Goal: Check status: Check status

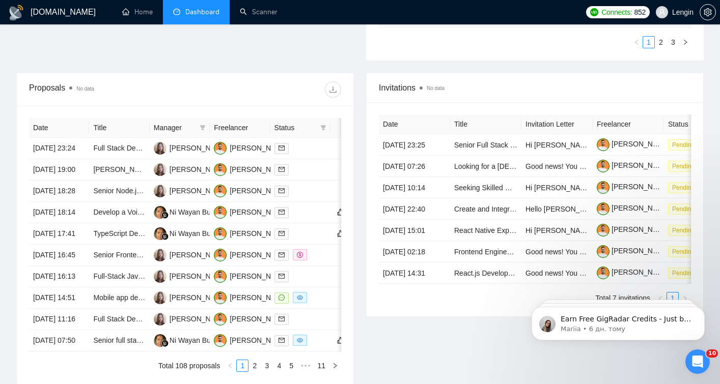
scroll to position [381, 0]
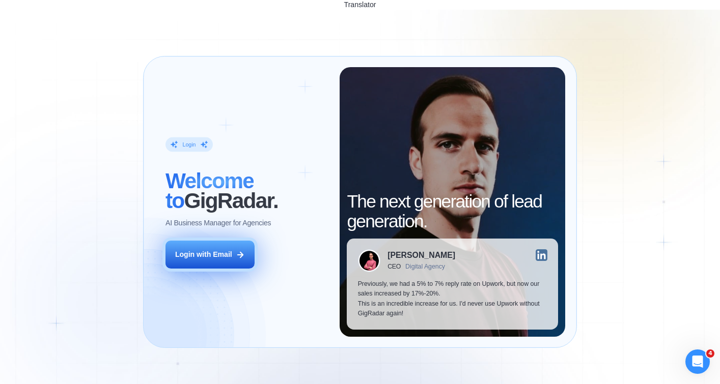
click at [244, 251] on icon at bounding box center [240, 255] width 9 height 9
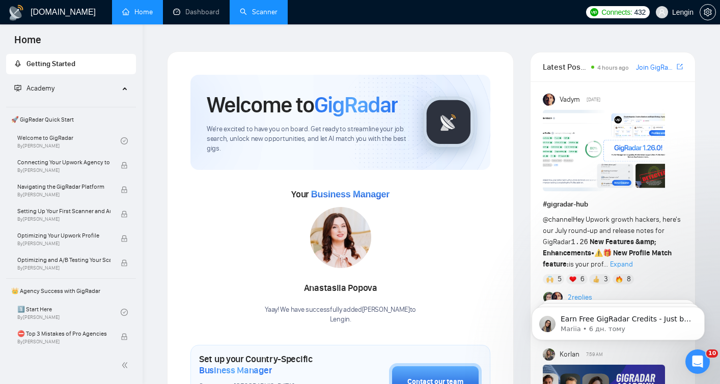
click at [274, 16] on link "Scanner" at bounding box center [259, 12] width 38 height 9
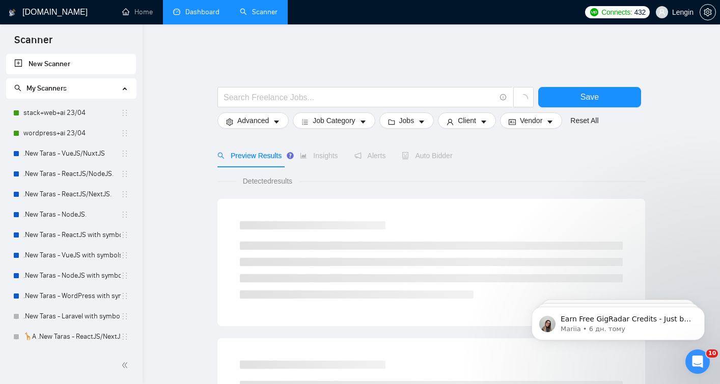
click at [204, 16] on link "Dashboard" at bounding box center [196, 12] width 46 height 9
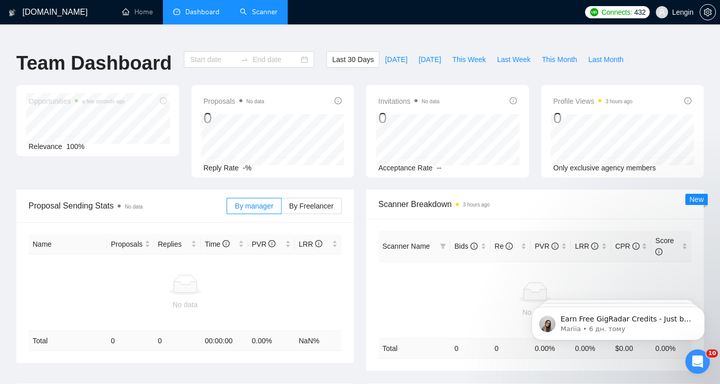
type input "2025-07-19"
type input "2025-08-18"
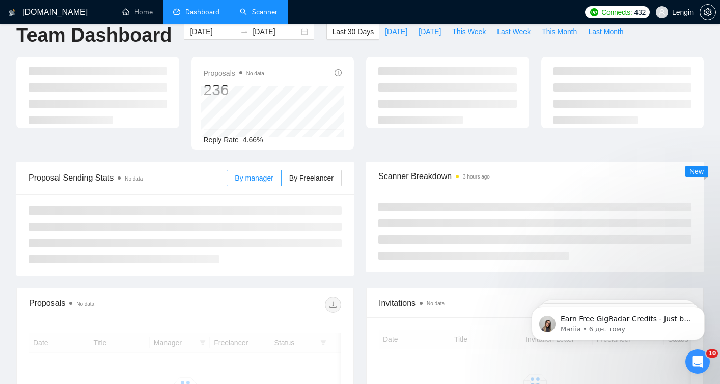
scroll to position [45, 0]
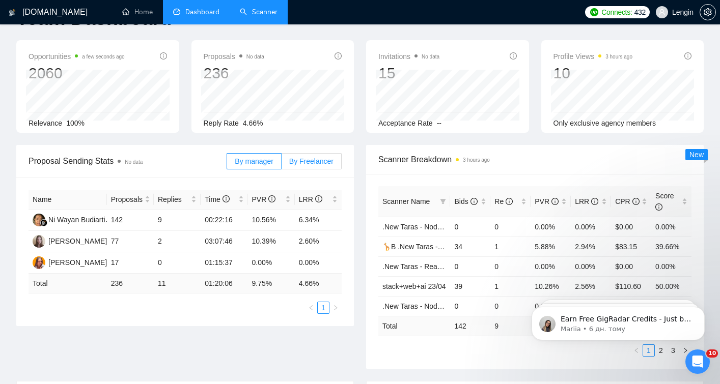
click at [306, 153] on label "By Freelancer" at bounding box center [312, 161] width 60 height 16
click at [282, 164] on input "By Freelancer" at bounding box center [282, 164] width 0 height 0
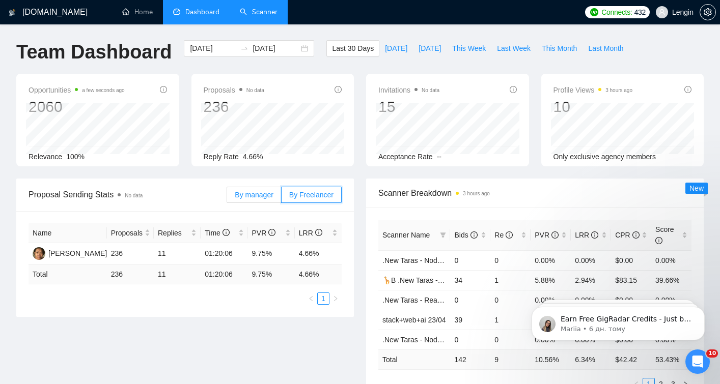
scroll to position [0, 0]
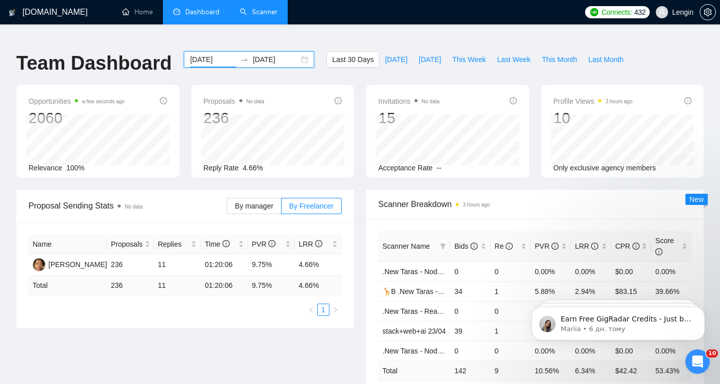
click at [207, 54] on input "2025-07-19" at bounding box center [213, 59] width 46 height 11
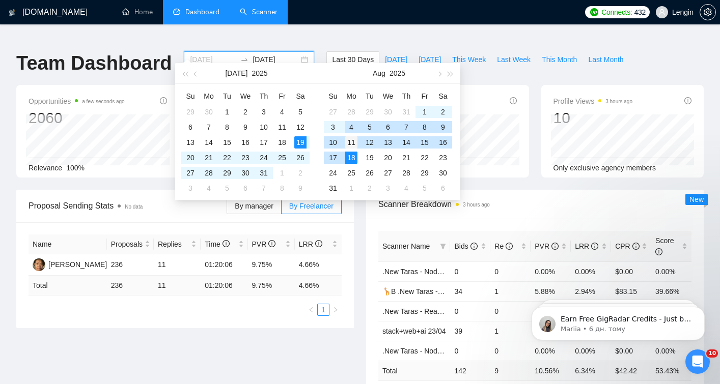
type input "2025-08-11"
click at [350, 142] on div "11" at bounding box center [351, 142] width 12 height 12
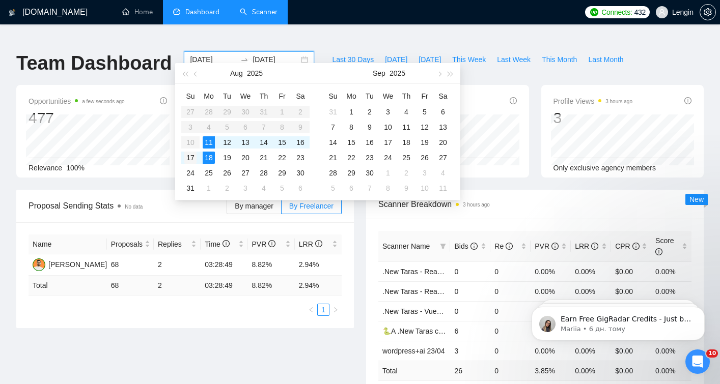
type input "2025-08-17"
click at [193, 155] on div "17" at bounding box center [190, 158] width 12 height 12
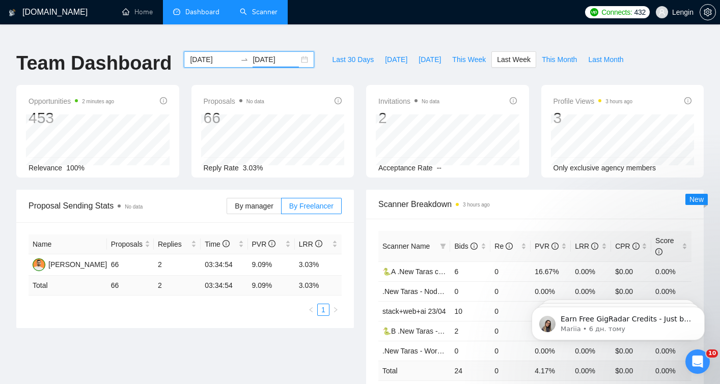
click at [213, 54] on input "2025-08-11" at bounding box center [213, 59] width 46 height 11
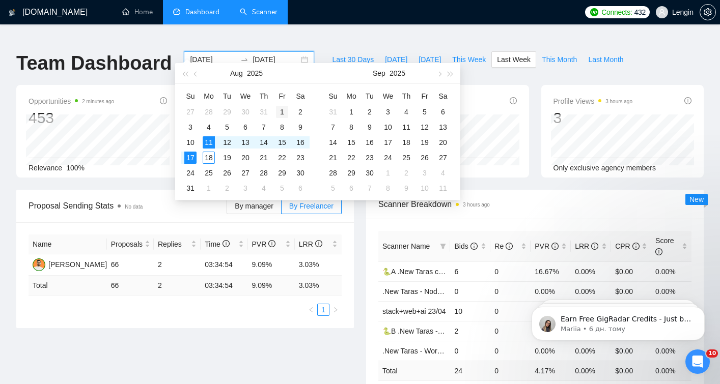
type input "2025-08-01"
click at [280, 111] on div "1" at bounding box center [282, 112] width 12 height 12
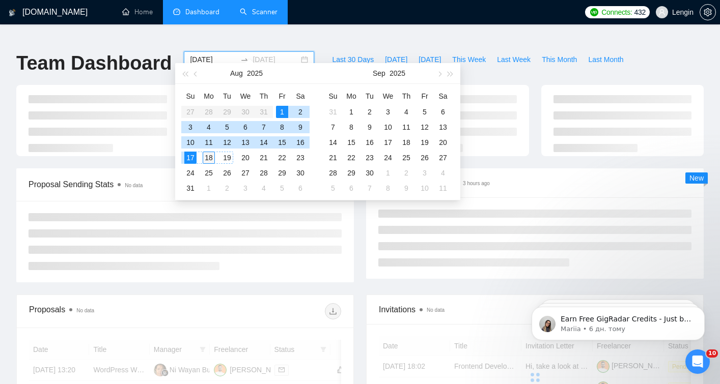
type input "2025-08-18"
click at [213, 159] on div "18" at bounding box center [209, 158] width 12 height 12
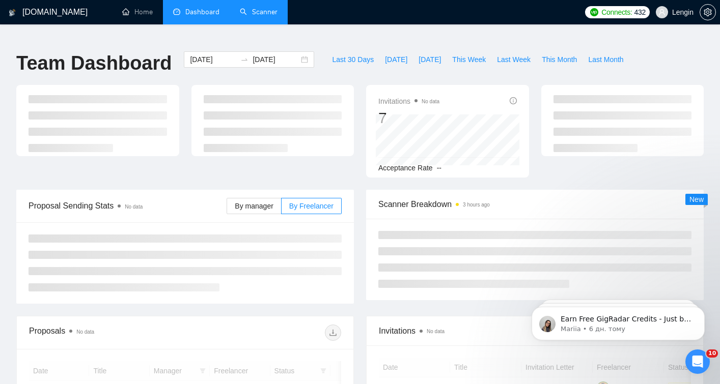
click at [357, 279] on div "Proposal Sending Stats No data By manager By Freelancer" at bounding box center [185, 247] width 350 height 114
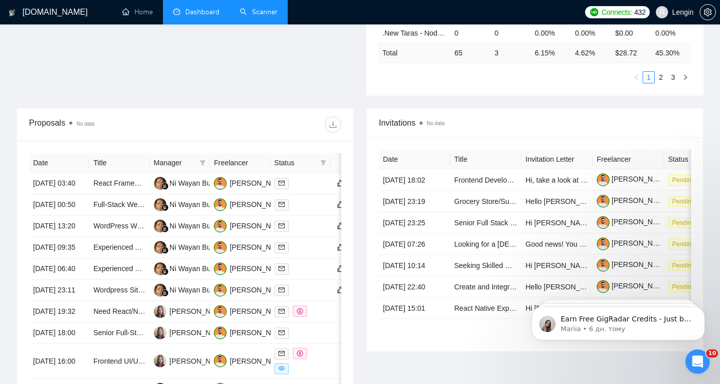
scroll to position [321, 0]
